Goal: Book appointment/travel/reservation

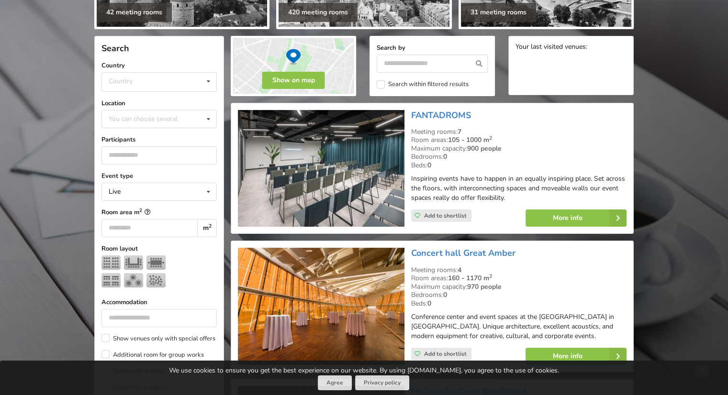
scroll to position [144, 0]
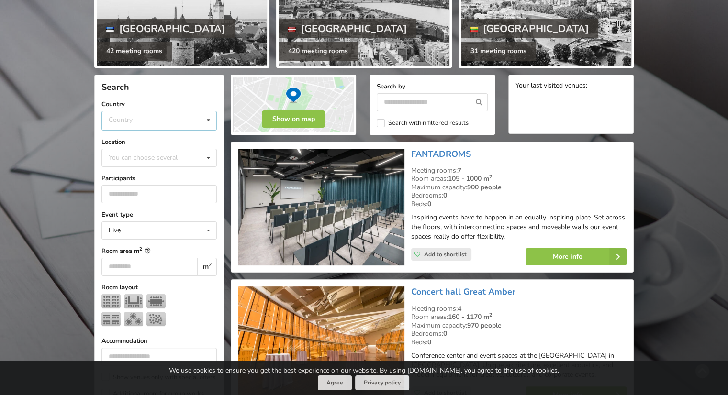
click at [205, 123] on icon at bounding box center [208, 120] width 14 height 18
click at [136, 156] on div "[GEOGRAPHIC_DATA]" at bounding box center [159, 157] width 114 height 18
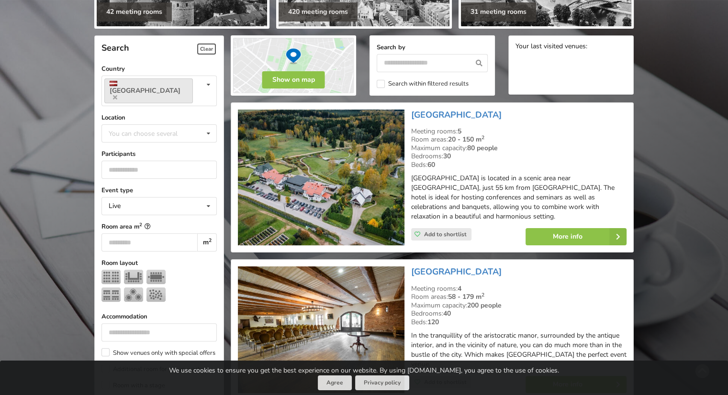
scroll to position [166, 0]
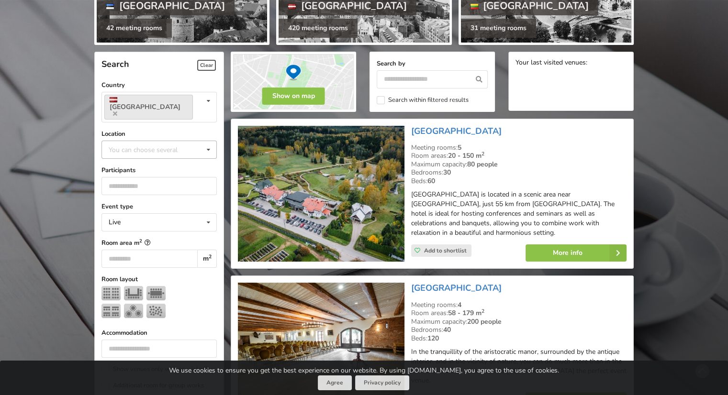
click at [212, 141] on icon at bounding box center [208, 150] width 14 height 18
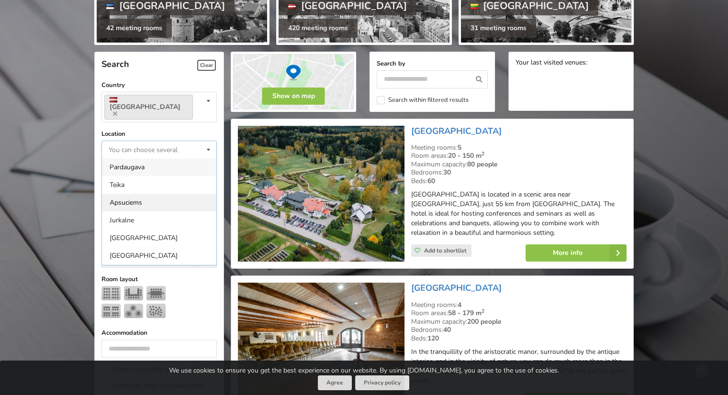
scroll to position [48, 0]
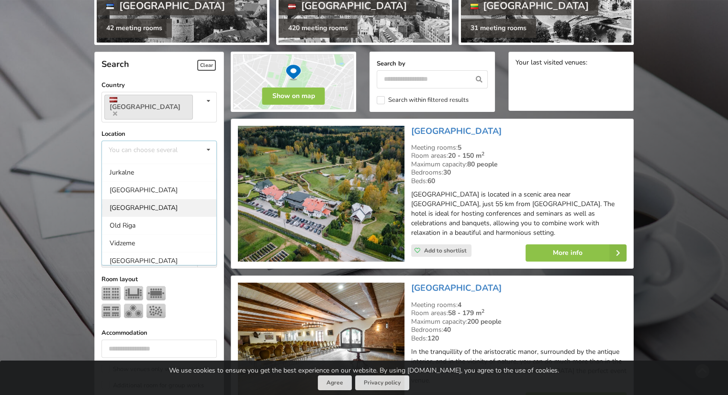
click at [111, 199] on div "[GEOGRAPHIC_DATA]" at bounding box center [159, 208] width 114 height 18
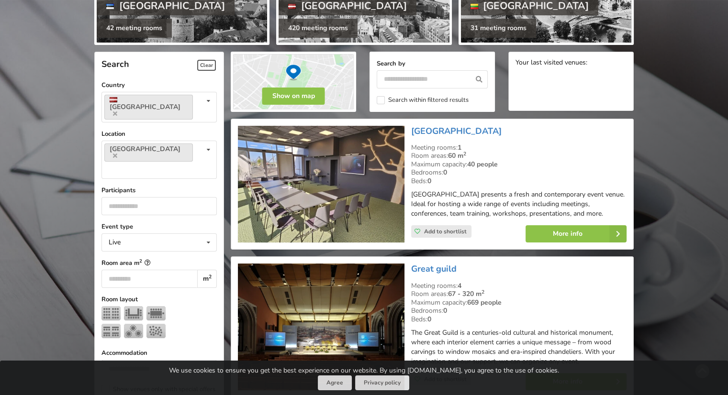
scroll to position [214, 0]
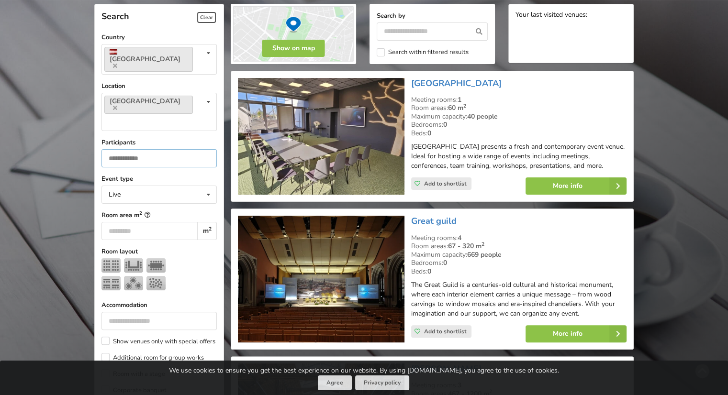
click at [207, 149] on input "*" at bounding box center [158, 158] width 115 height 18
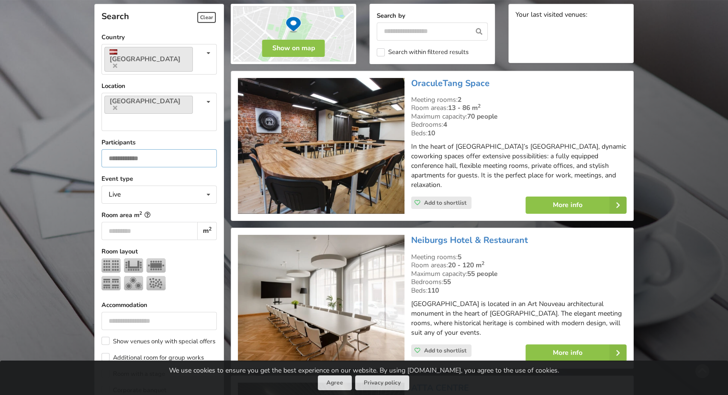
click at [207, 149] on input "*" at bounding box center [158, 158] width 115 height 18
click at [189, 149] on input "*" at bounding box center [158, 158] width 115 height 18
click at [188, 149] on input "*" at bounding box center [158, 158] width 115 height 18
click at [189, 149] on input "*" at bounding box center [158, 158] width 115 height 18
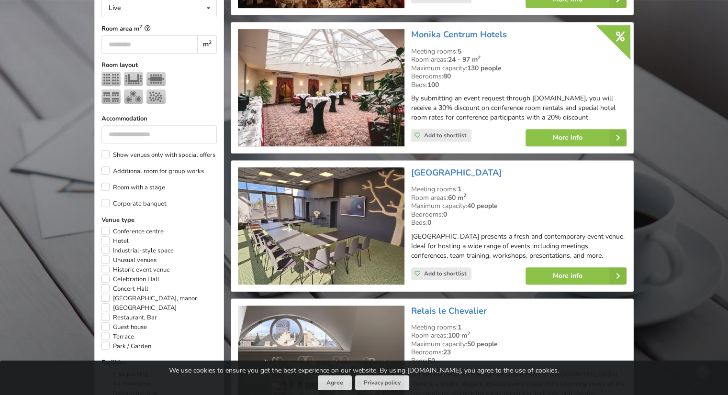
scroll to position [406, 0]
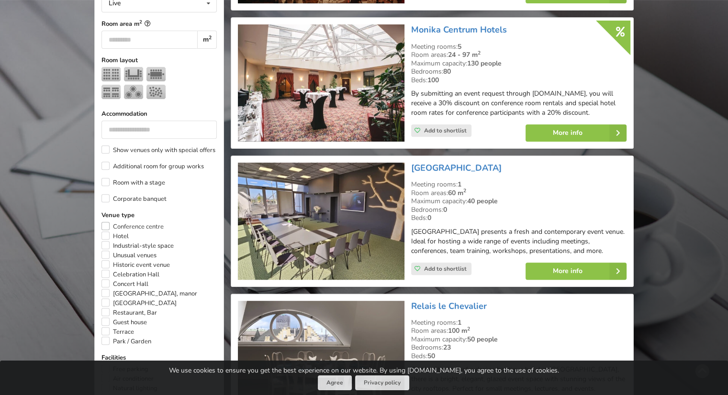
type input "**"
click at [148, 222] on label "Conference centre" at bounding box center [132, 227] width 62 height 10
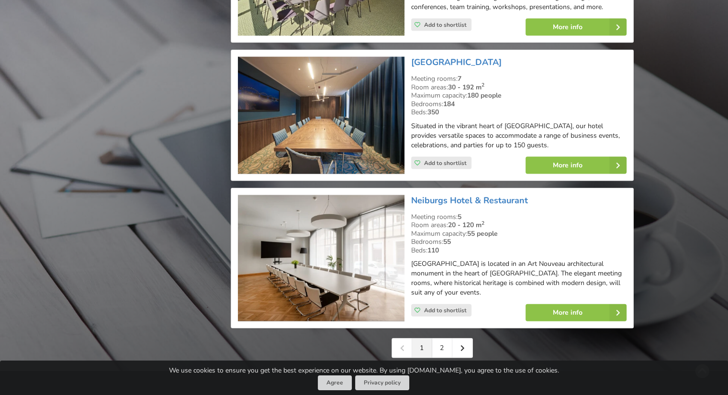
scroll to position [2176, 0]
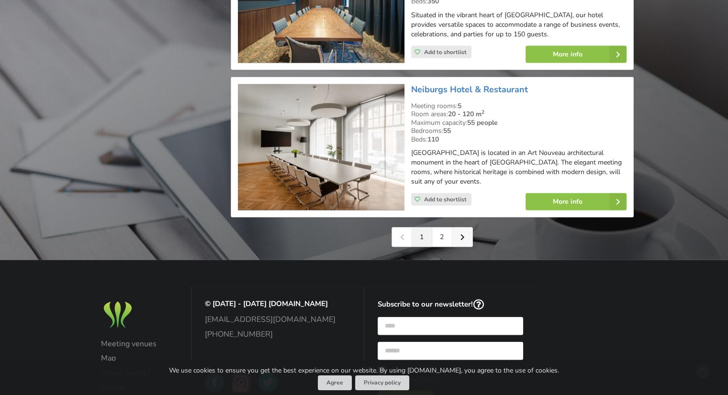
click at [467, 228] on link at bounding box center [462, 237] width 20 height 19
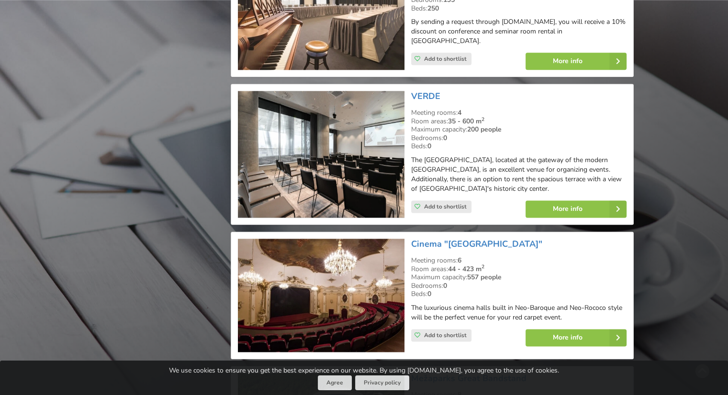
scroll to position [1244, 0]
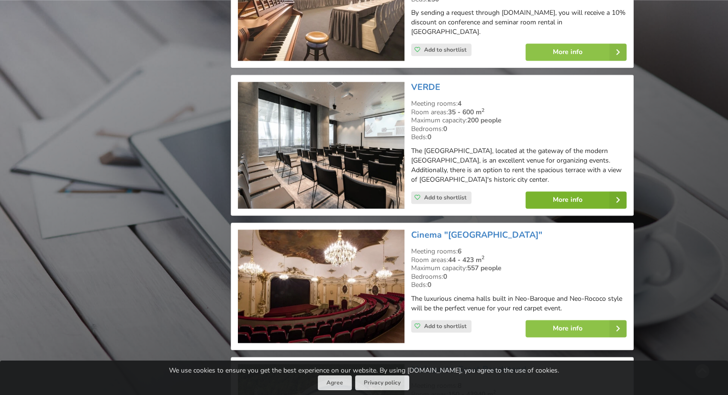
click at [552, 191] on link "More info" at bounding box center [575, 199] width 101 height 17
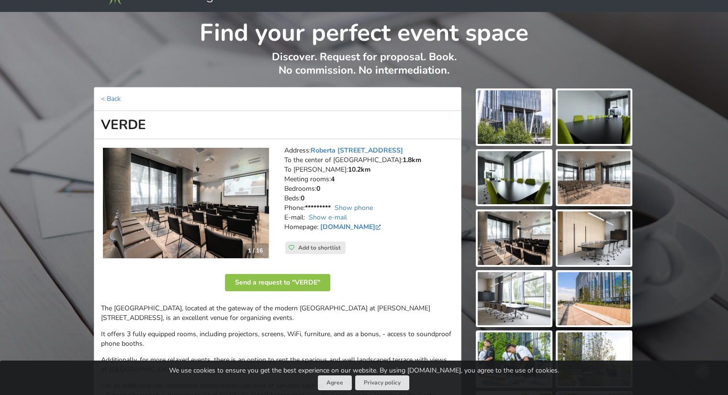
scroll to position [48, 0]
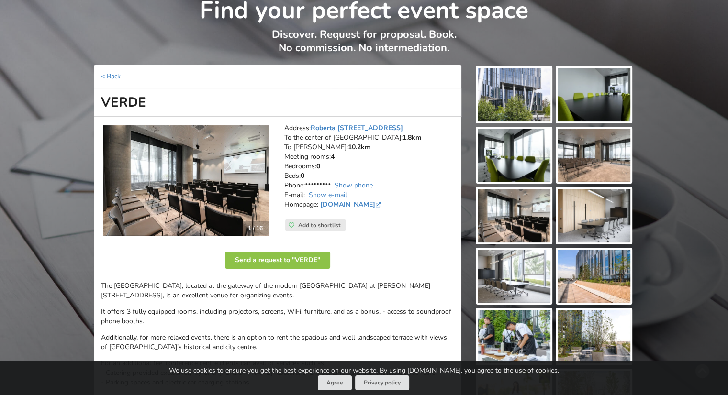
click at [605, 118] on img at bounding box center [593, 95] width 73 height 54
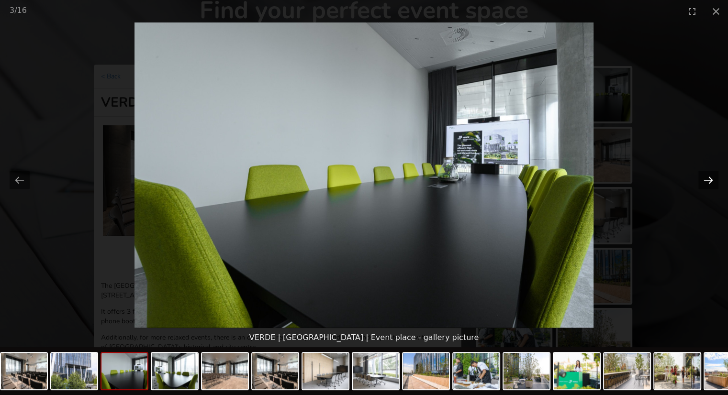
click at [704, 182] on button "Next slide" at bounding box center [708, 180] width 20 height 19
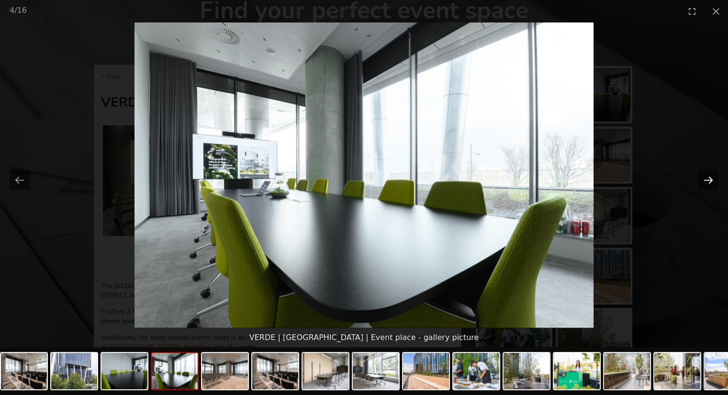
click at [704, 181] on button "Next slide" at bounding box center [708, 180] width 20 height 19
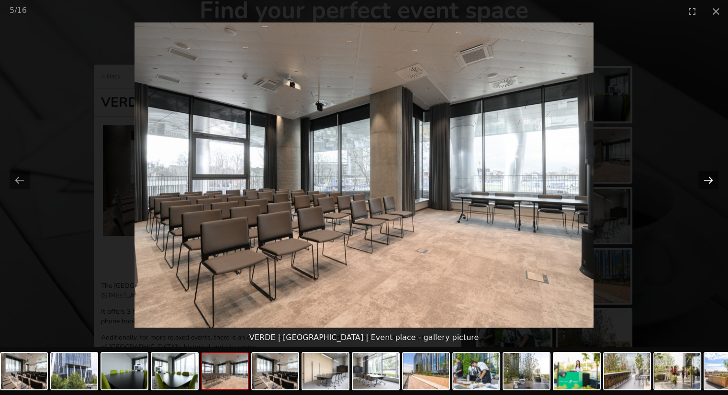
click at [704, 180] on button "Next slide" at bounding box center [708, 180] width 20 height 19
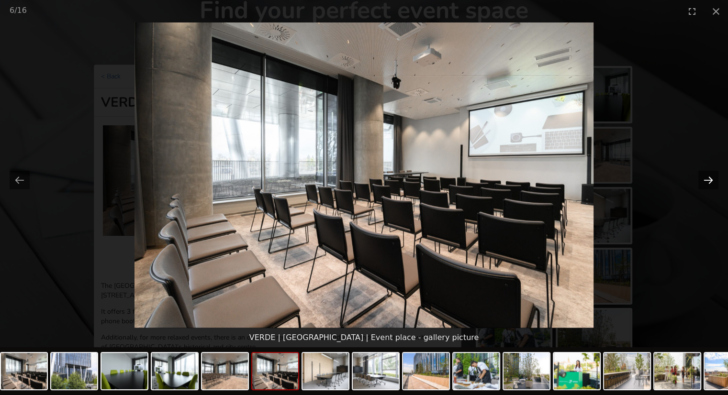
click at [704, 180] on button "Next slide" at bounding box center [708, 180] width 20 height 19
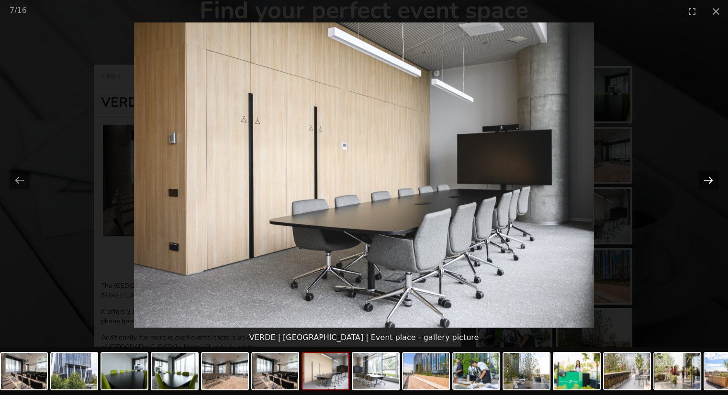
click at [704, 178] on button "Next slide" at bounding box center [708, 180] width 20 height 19
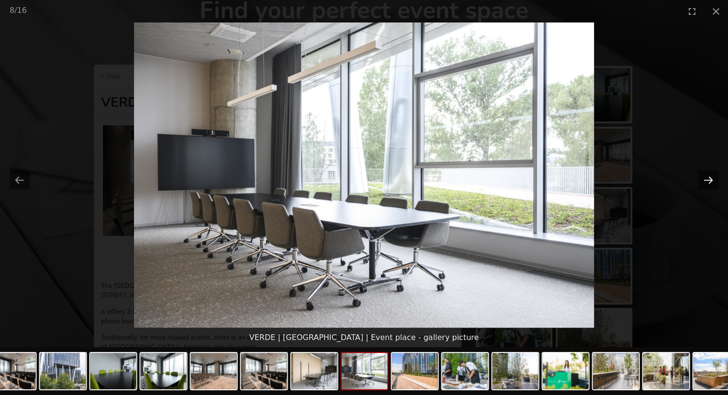
click at [704, 178] on button "Next slide" at bounding box center [708, 180] width 20 height 19
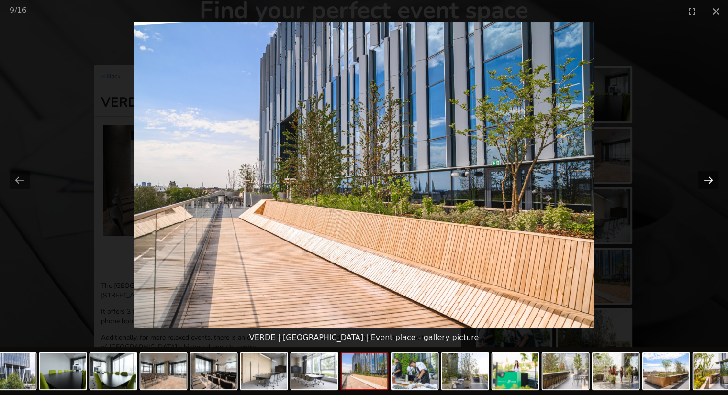
click at [704, 178] on button "Next slide" at bounding box center [708, 180] width 20 height 19
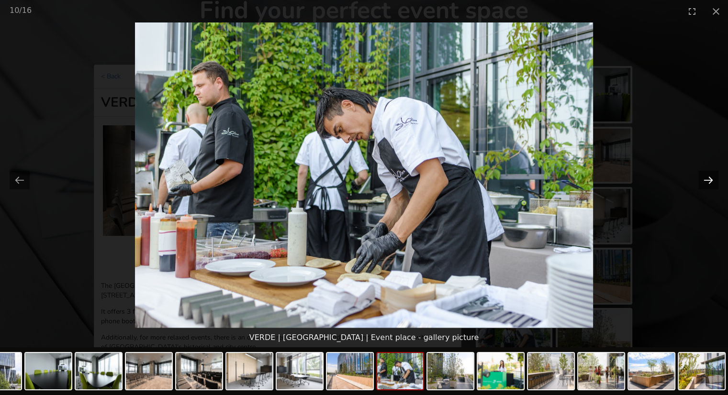
click at [704, 178] on button "Next slide" at bounding box center [708, 180] width 20 height 19
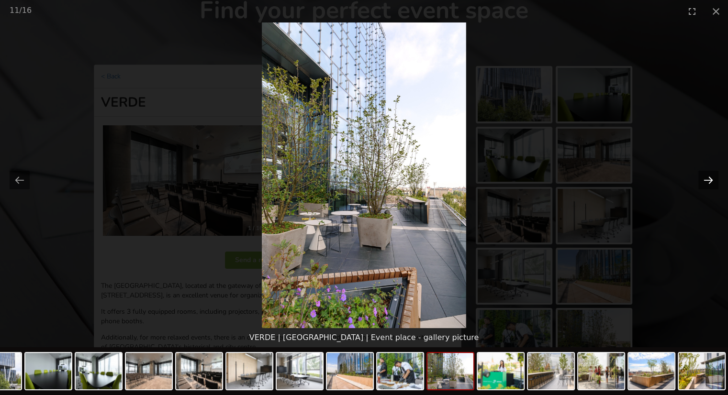
click at [704, 178] on button "Next slide" at bounding box center [708, 180] width 20 height 19
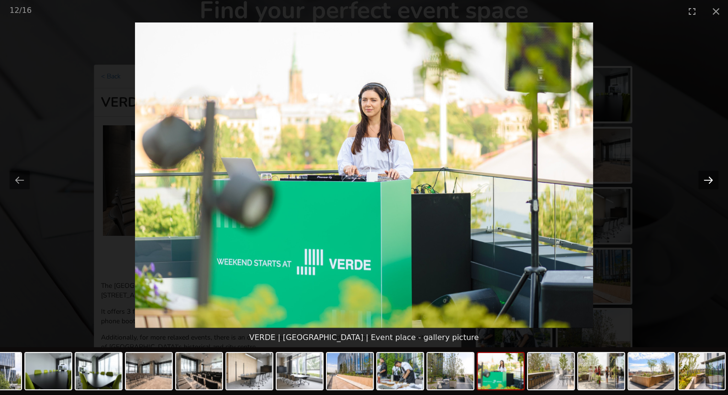
click at [704, 178] on button "Next slide" at bounding box center [708, 180] width 20 height 19
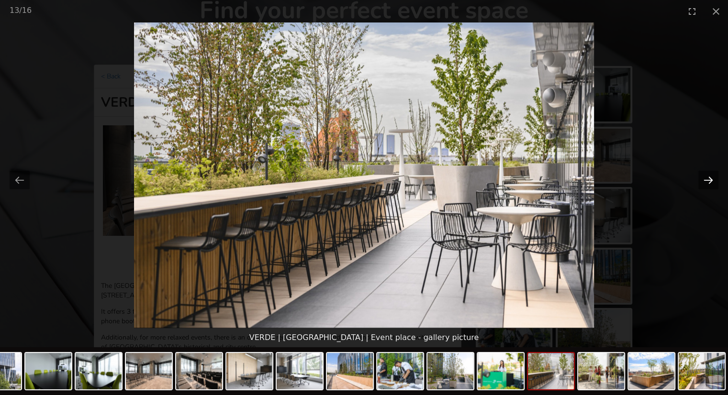
click at [704, 177] on button "Next slide" at bounding box center [708, 180] width 20 height 19
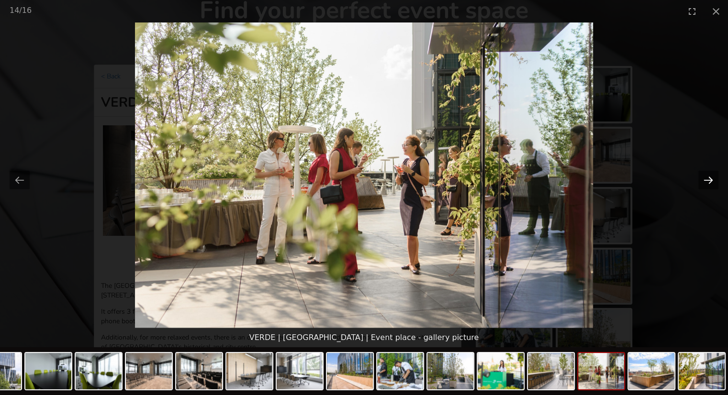
click at [702, 177] on button "Next slide" at bounding box center [708, 180] width 20 height 19
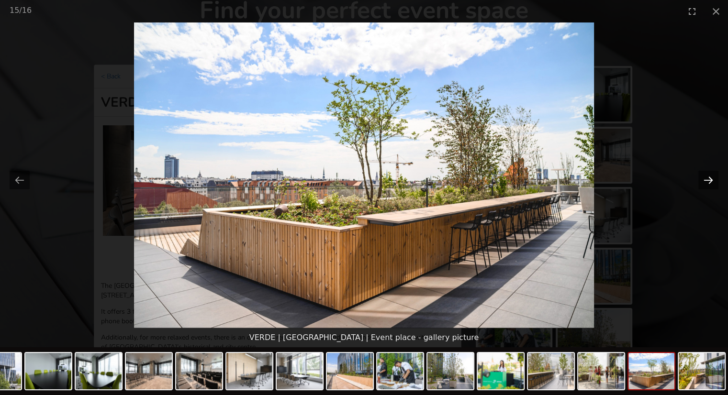
click at [702, 177] on button "Next slide" at bounding box center [708, 180] width 20 height 19
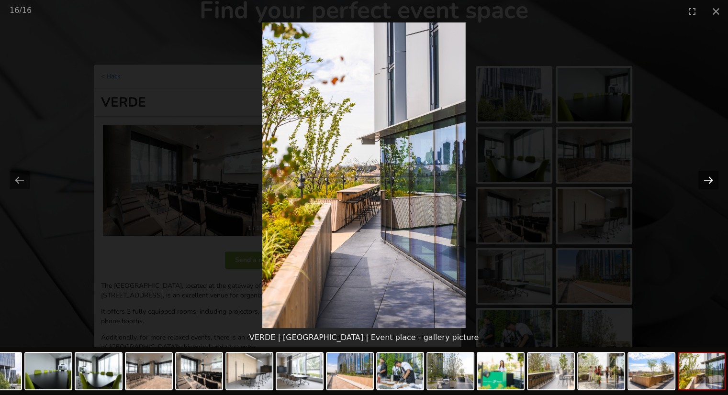
click at [702, 177] on button "Next slide" at bounding box center [708, 180] width 20 height 19
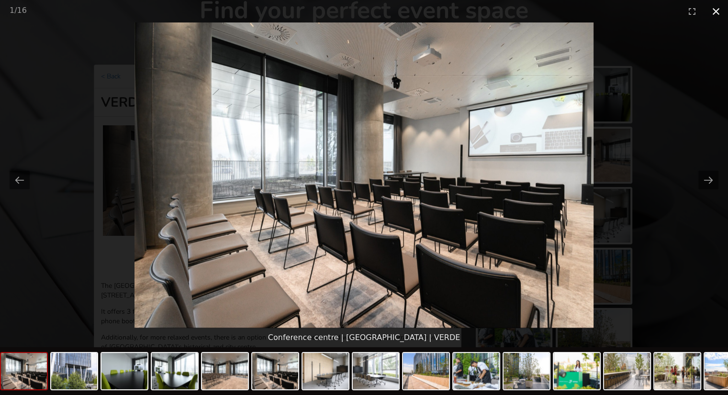
click at [710, 15] on button "Close gallery" at bounding box center [716, 11] width 24 height 22
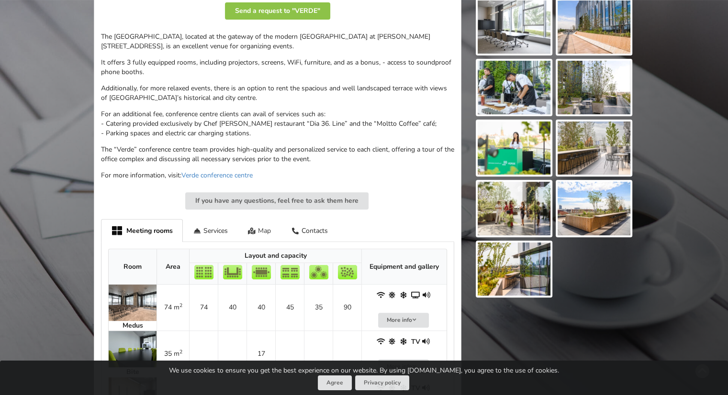
scroll to position [287, 0]
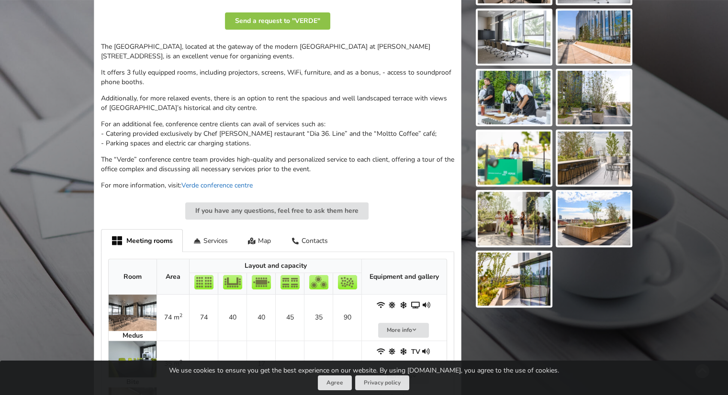
click at [210, 184] on link "Verde conference centre" at bounding box center [216, 185] width 71 height 9
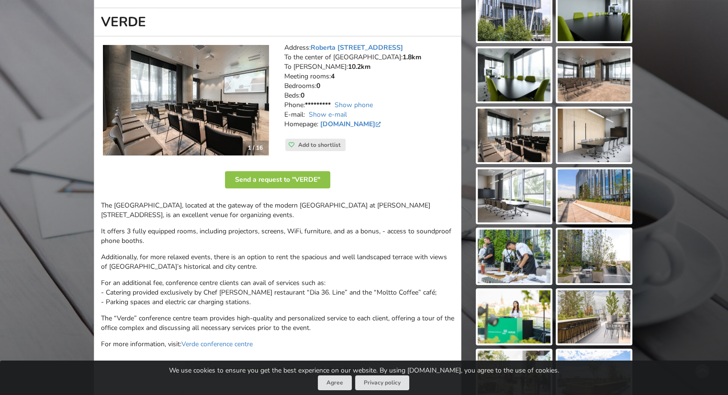
scroll to position [0, 0]
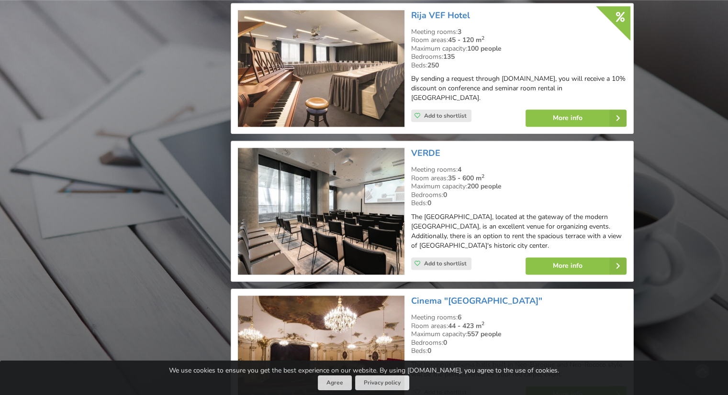
scroll to position [1148, 0]
